Goal: Check status

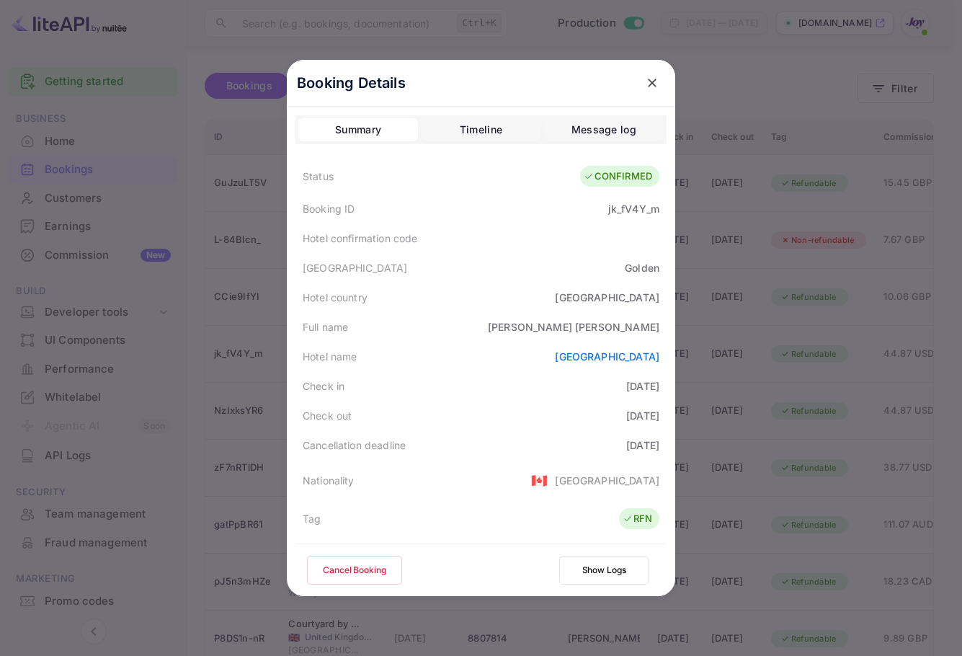
scroll to position [320, 0]
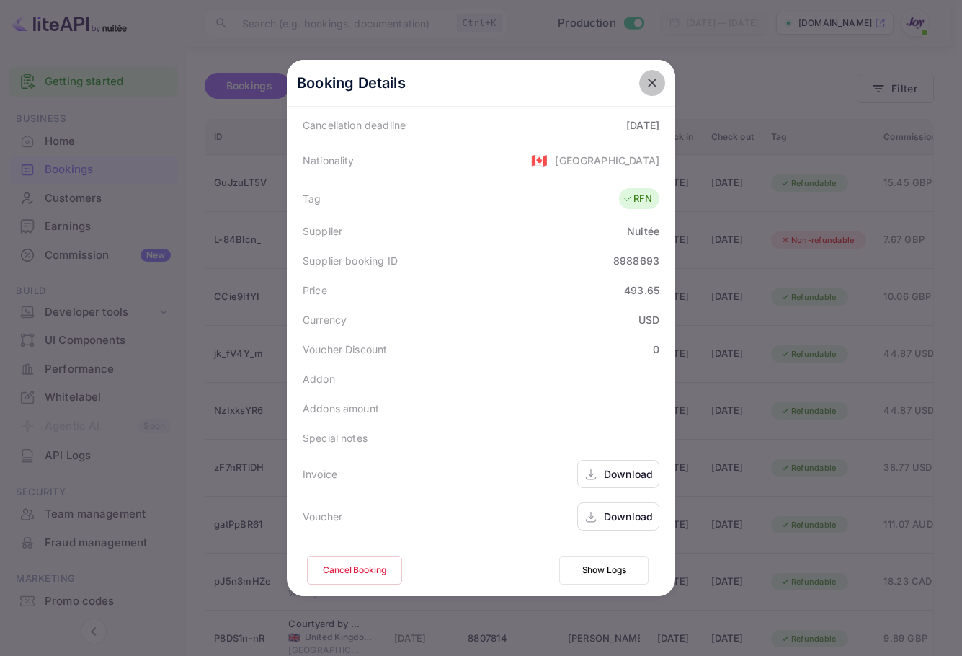
click at [653, 78] on icon "close" at bounding box center [652, 83] width 14 height 14
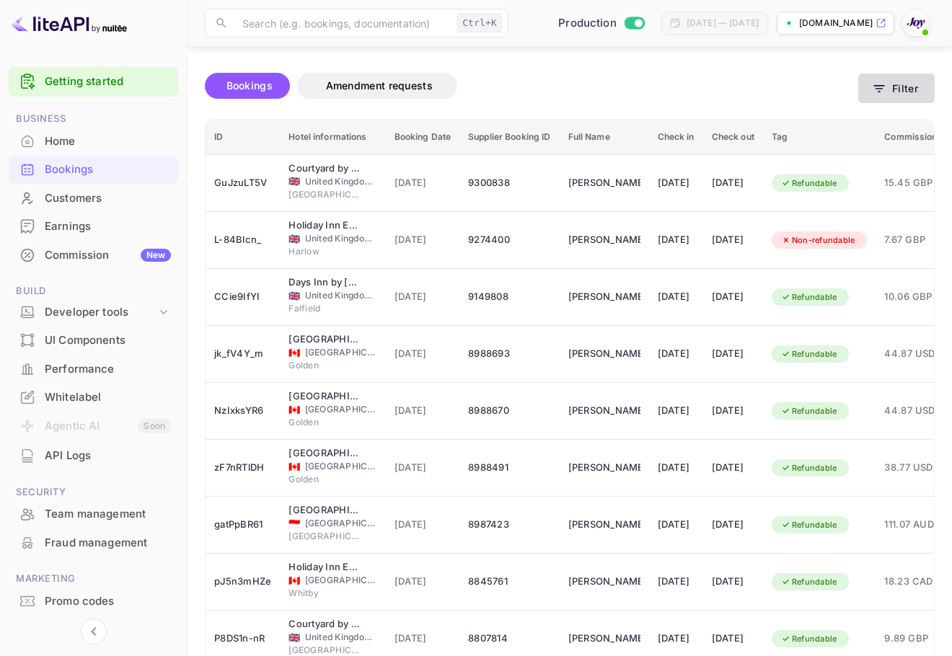
click at [885, 84] on icon "button" at bounding box center [879, 88] width 14 height 14
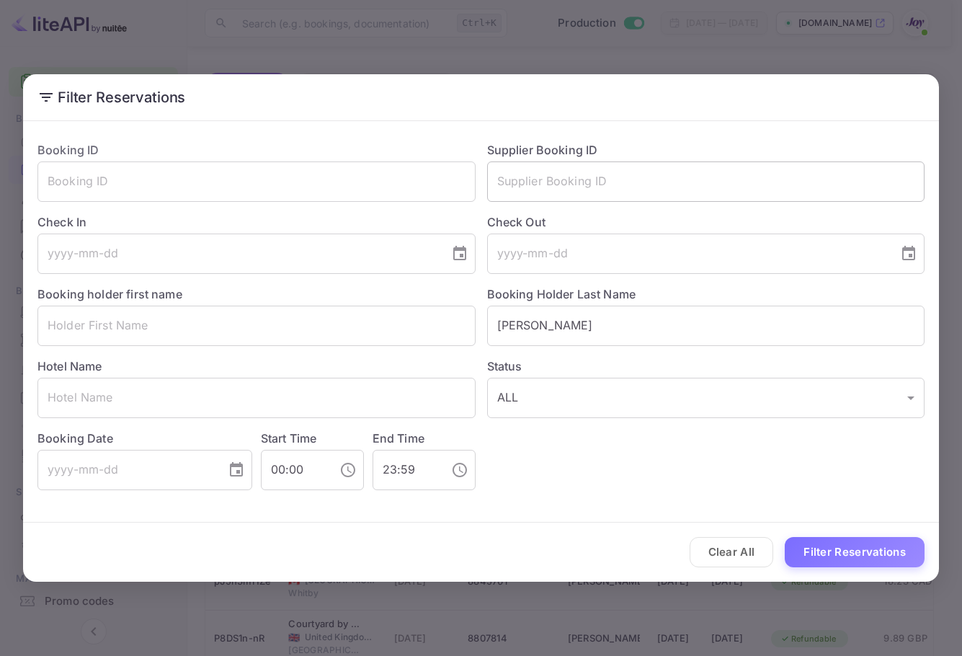
click at [542, 169] on input "text" at bounding box center [706, 181] width 438 height 40
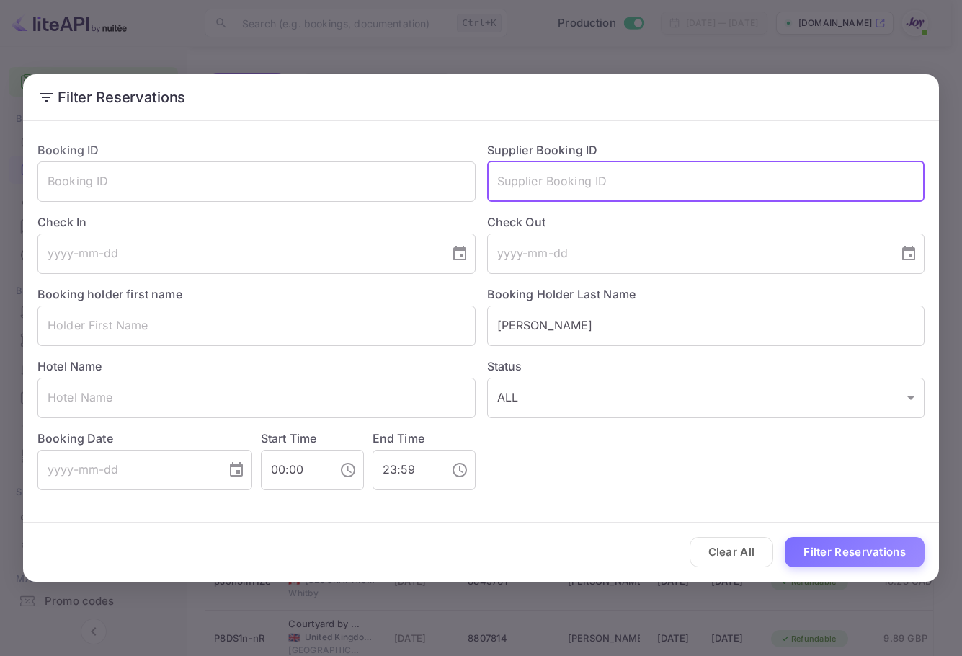
paste input "[PERSON_NAME]"
type input "[PERSON_NAME]"
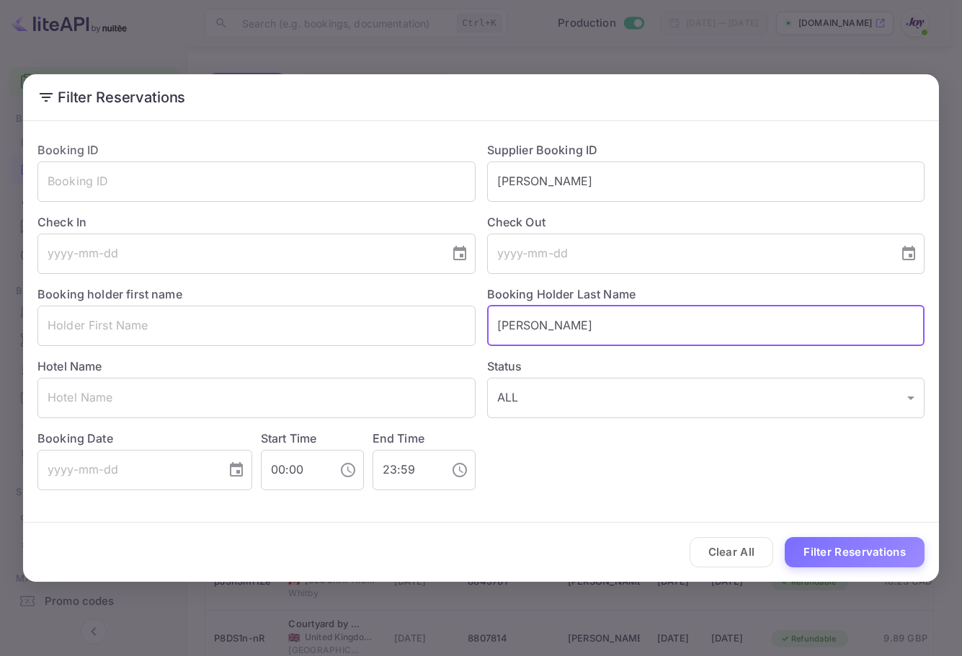
drag, startPoint x: 577, startPoint y: 316, endPoint x: 459, endPoint y: 302, distance: 118.4
click at [461, 302] on div "Booking ID ​ Supplier Booking ID [PERSON_NAME] ​ Check In ​ Check Out ​ Booking…" at bounding box center [475, 310] width 899 height 360
paste input "[PERSON_NAME]"
type input "[PERSON_NAME]"
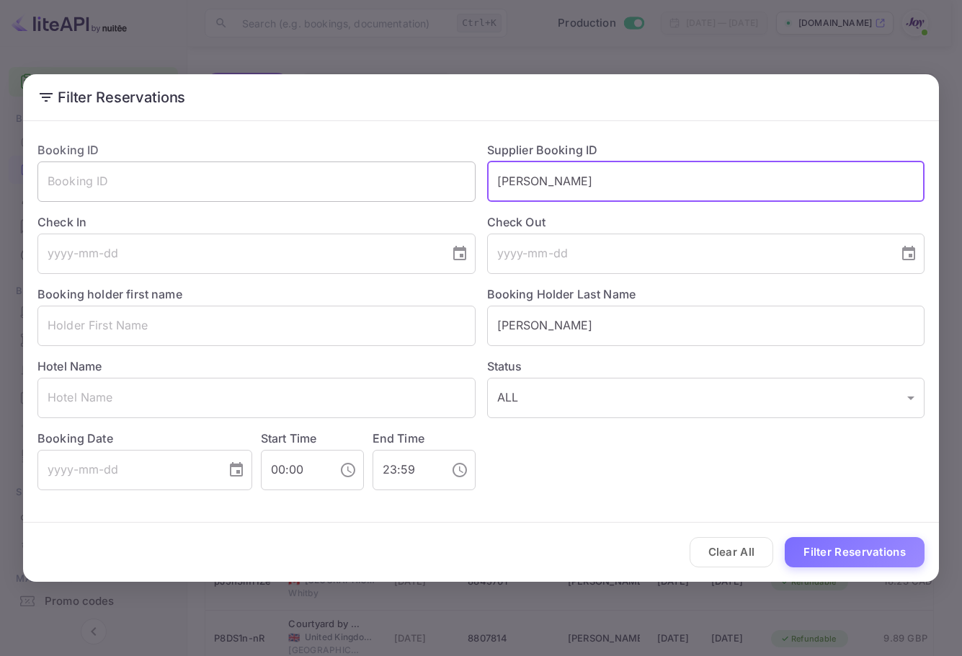
drag, startPoint x: 571, startPoint y: 167, endPoint x: 413, endPoint y: 173, distance: 158.0
click at [414, 168] on div "Booking ID ​ Supplier Booking ID [PERSON_NAME] ​ Check In ​ Check Out ​ Booking…" at bounding box center [475, 310] width 899 height 360
click at [840, 559] on button "Filter Reservations" at bounding box center [855, 552] width 140 height 31
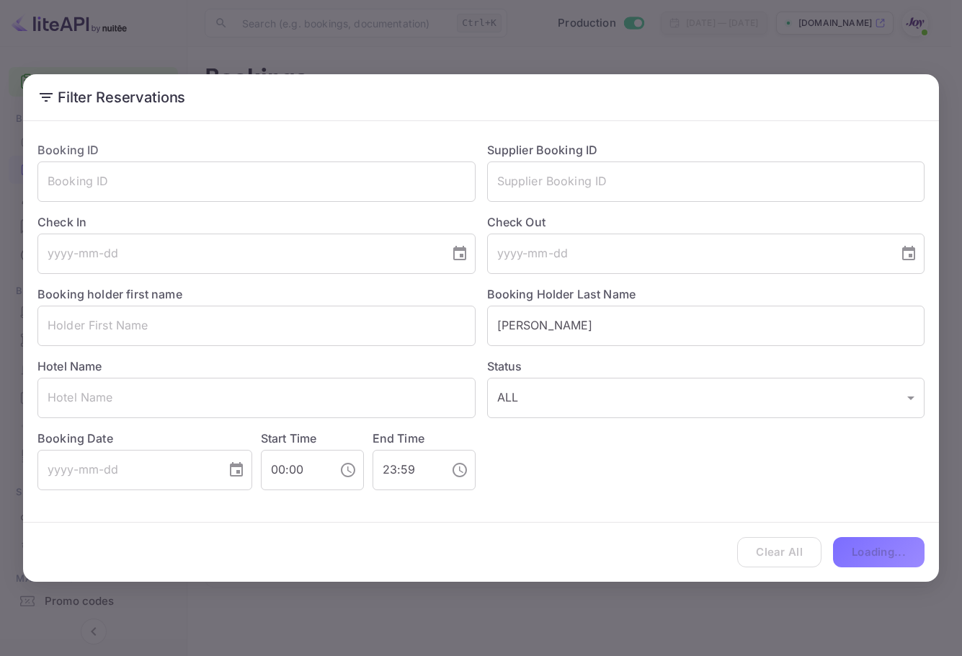
scroll to position [0, 0]
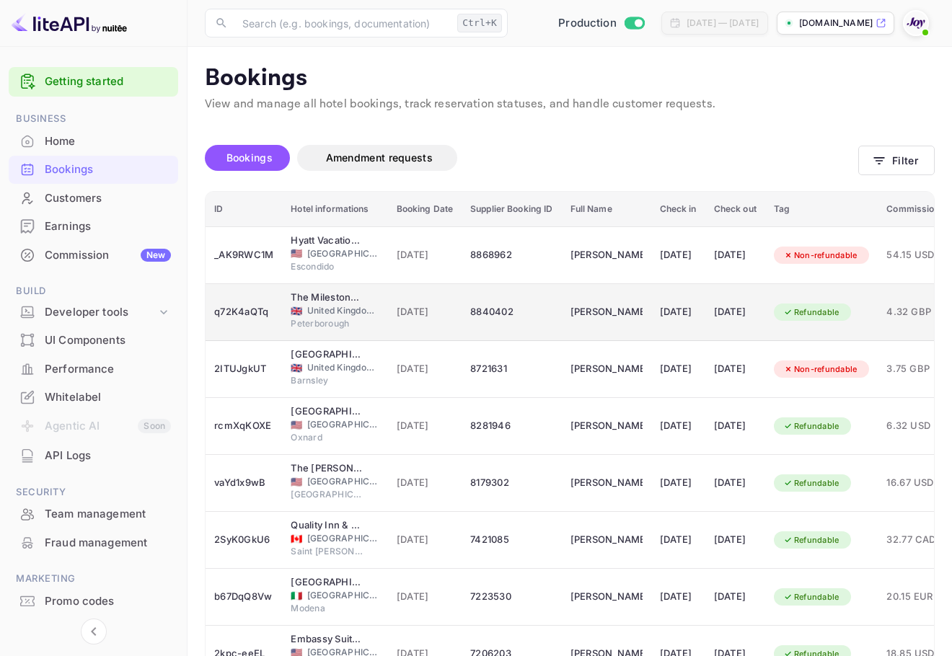
click at [750, 311] on div "[DATE]" at bounding box center [735, 312] width 43 height 23
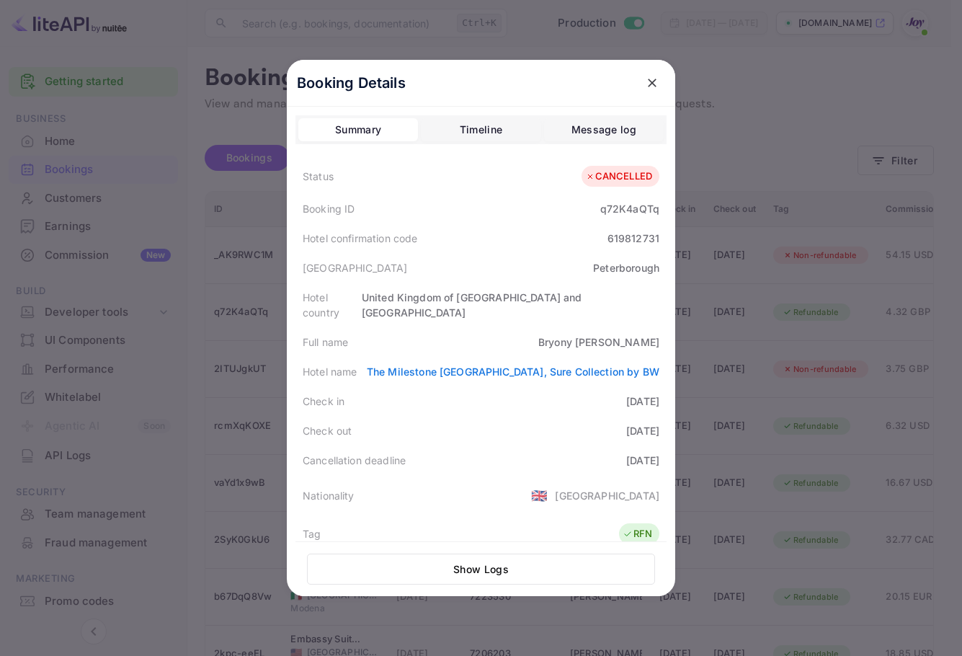
click at [652, 73] on button "close" at bounding box center [652, 83] width 26 height 26
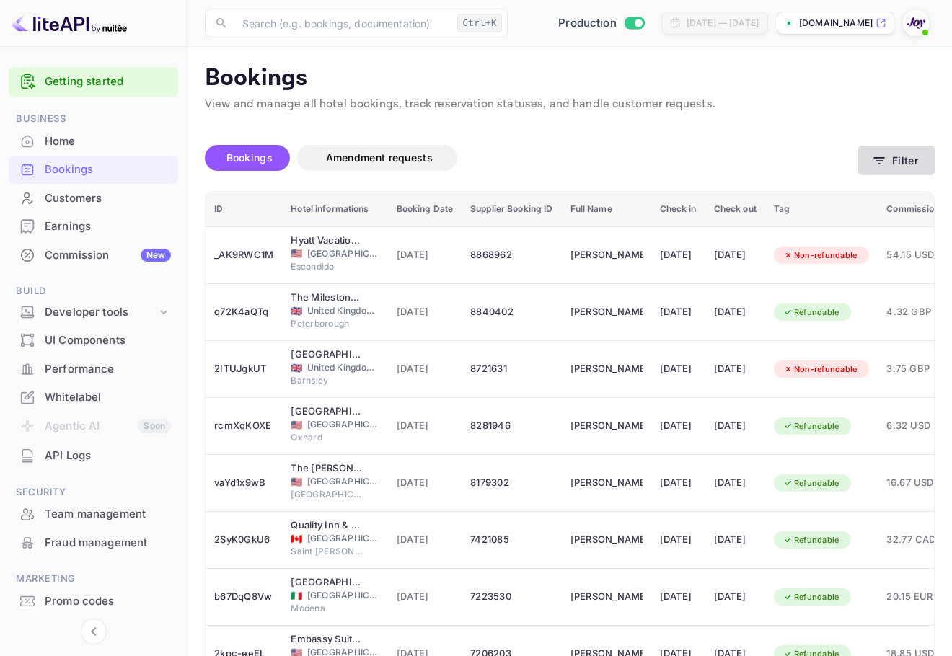
click at [915, 146] on button "Filter" at bounding box center [896, 161] width 76 height 30
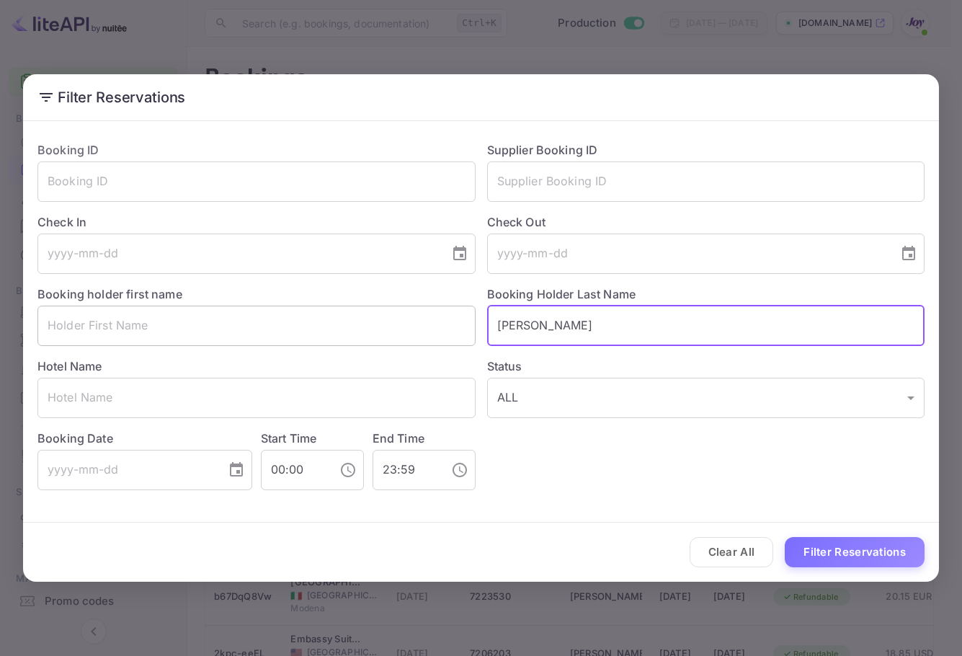
drag, startPoint x: 404, startPoint y: 337, endPoint x: 367, endPoint y: 336, distance: 36.8
click at [367, 337] on div "Booking ID ​ Supplier Booking ID ​ Check In ​ Check Out ​ Booking holder first …" at bounding box center [475, 310] width 899 height 360
paste input "[PERSON_NAME]"
type input "[PERSON_NAME]"
click at [854, 547] on button "Filter Reservations" at bounding box center [855, 552] width 140 height 31
